Goal: Task Accomplishment & Management: Manage account settings

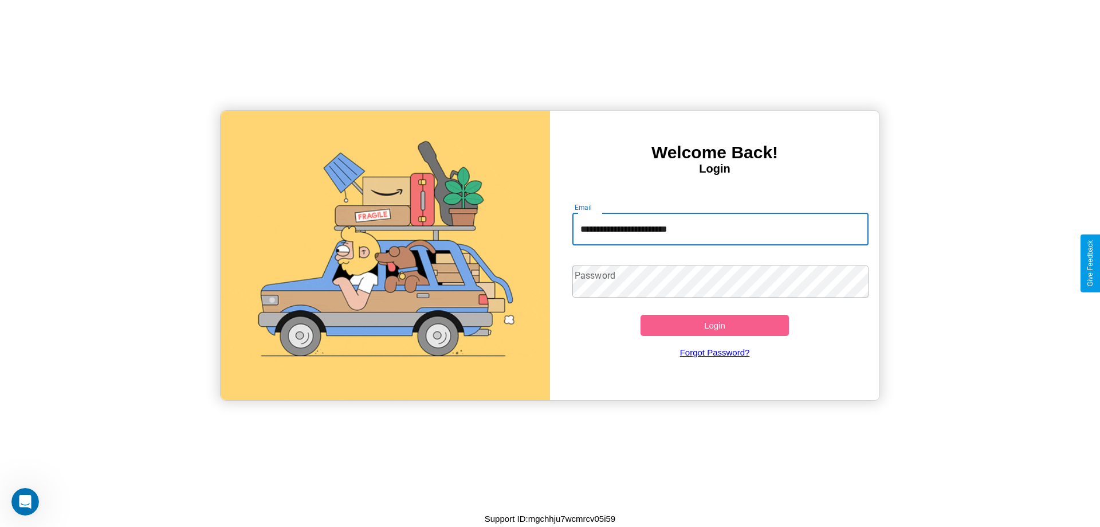
type input "**********"
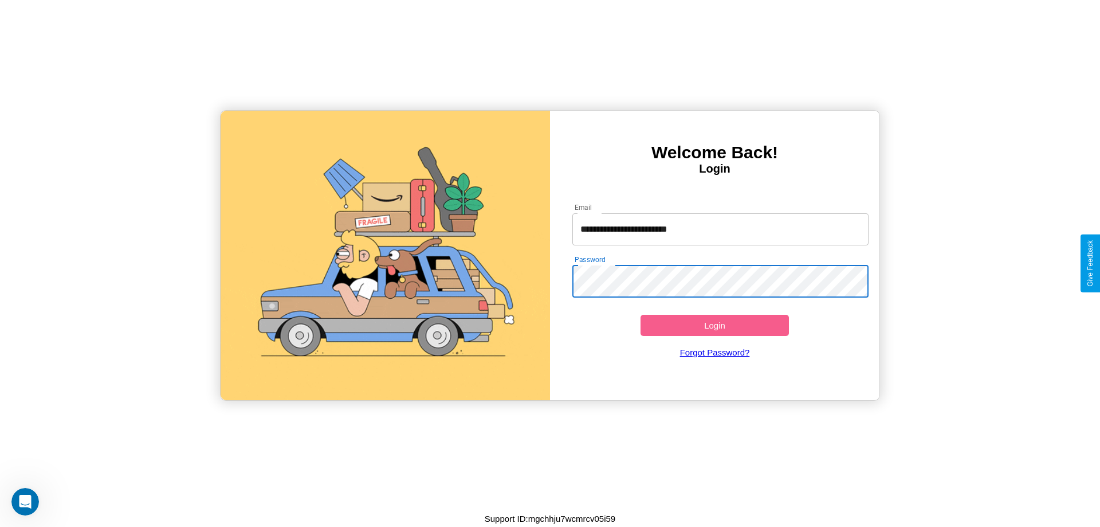
click at [715, 325] on button "Login" at bounding box center [715, 325] width 148 height 21
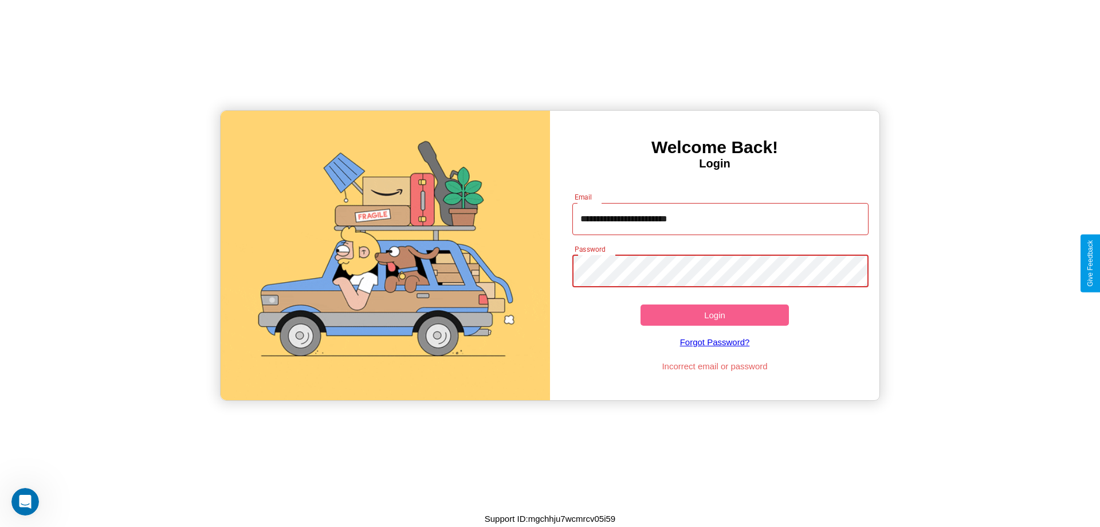
click at [715, 315] on button "Login" at bounding box center [715, 314] width 148 height 21
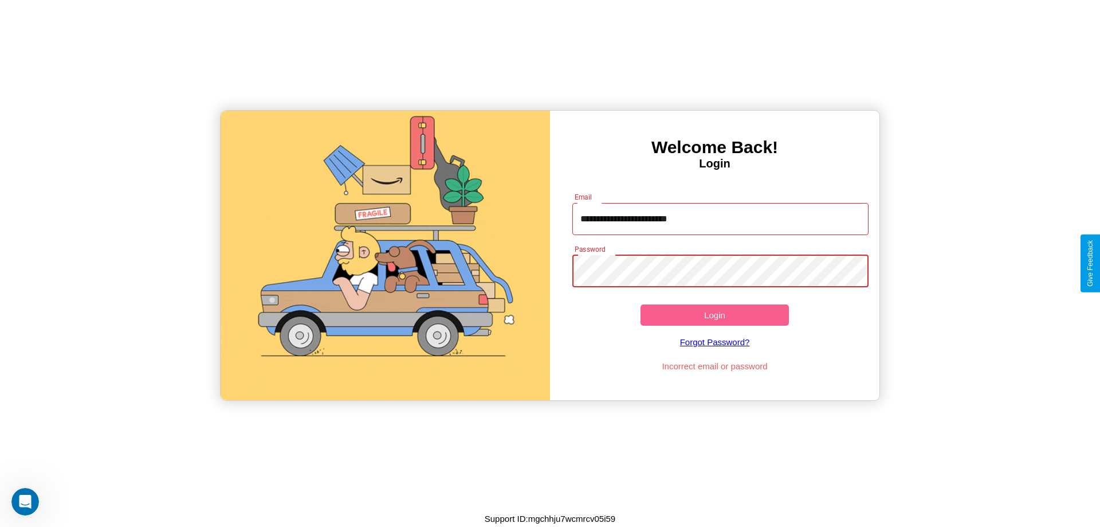
click at [715, 315] on button "Login" at bounding box center [715, 314] width 148 height 21
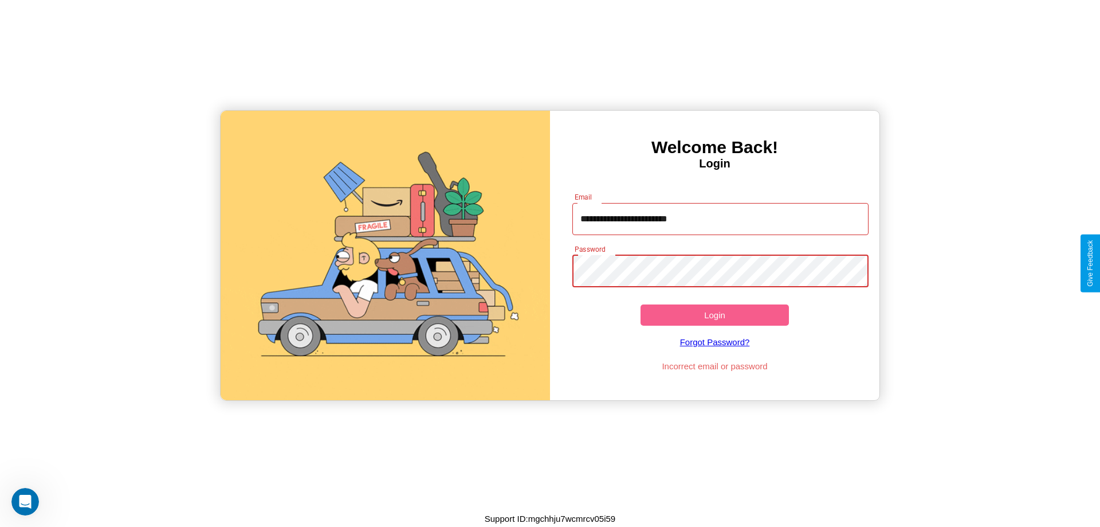
click at [715, 315] on button "Login" at bounding box center [715, 314] width 148 height 21
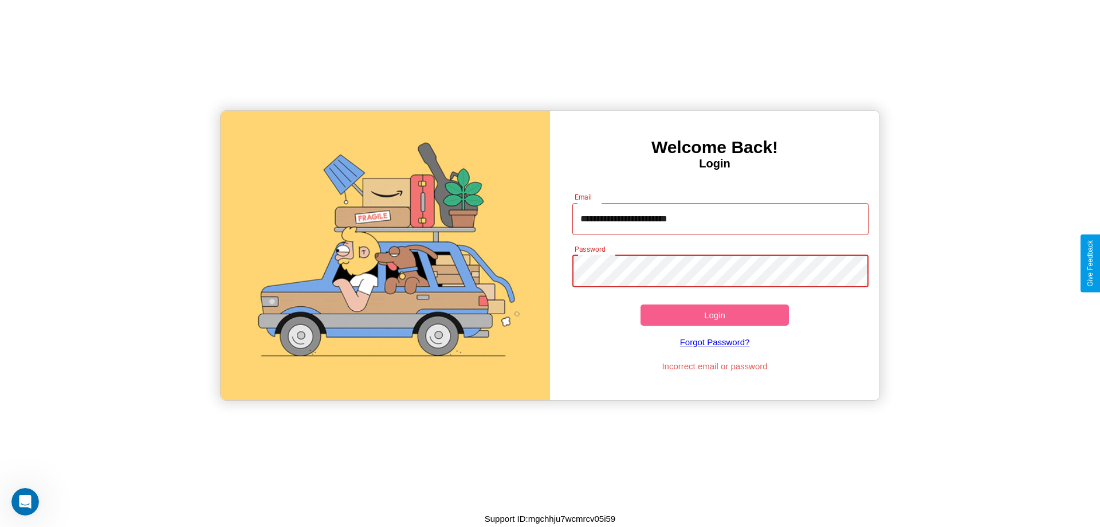
click at [715, 315] on button "Login" at bounding box center [715, 314] width 148 height 21
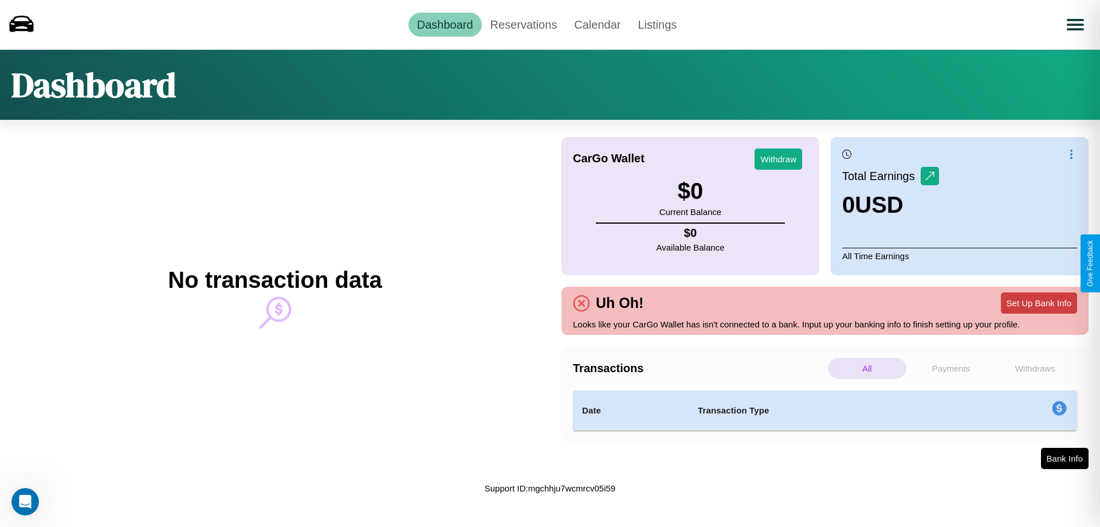
click at [1039, 303] on button "Set Up Bank Info" at bounding box center [1039, 302] width 76 height 21
